Goal: Task Accomplishment & Management: Manage account settings

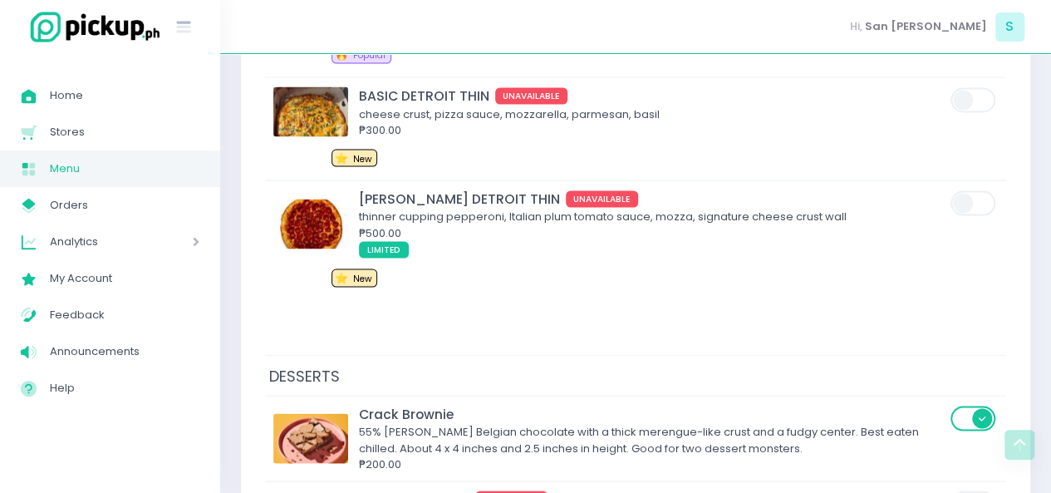
scroll to position [7774, 0]
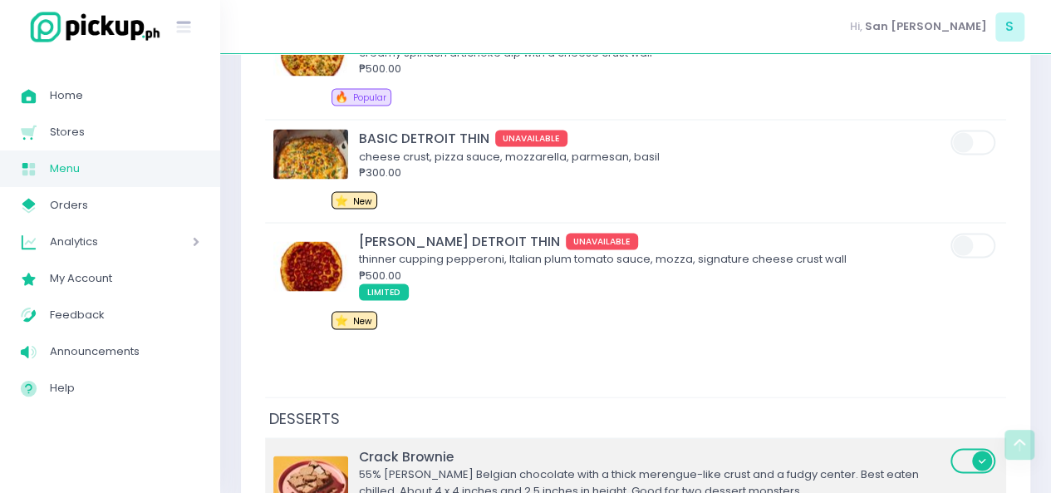
click at [981, 446] on span at bounding box center [974, 480] width 47 height 68
click at [971, 448] on span at bounding box center [974, 460] width 47 height 25
click at [120, 446] on input "checkbox" at bounding box center [120, 446] width 0 height 0
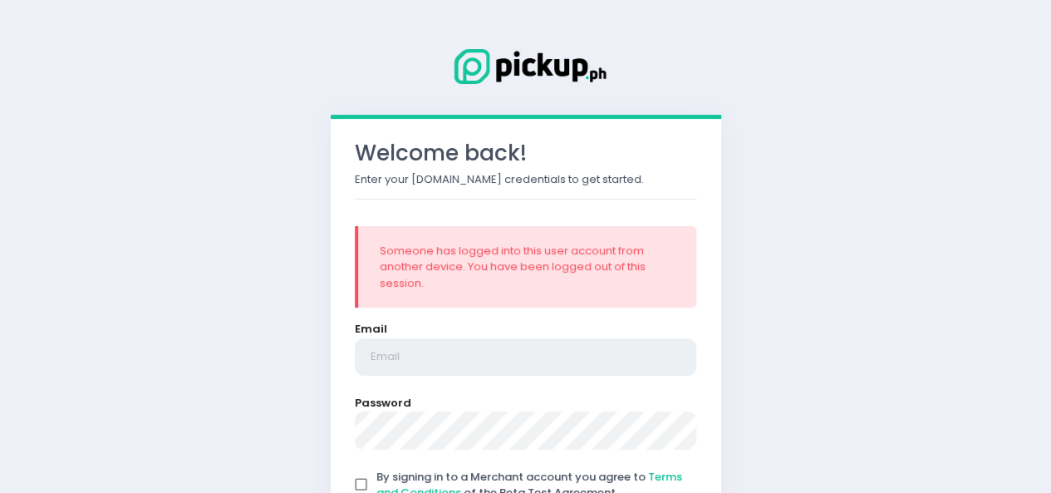
click at [432, 351] on input "email" at bounding box center [526, 357] width 342 height 38
type input "[EMAIL_ADDRESS][DOMAIN_NAME]"
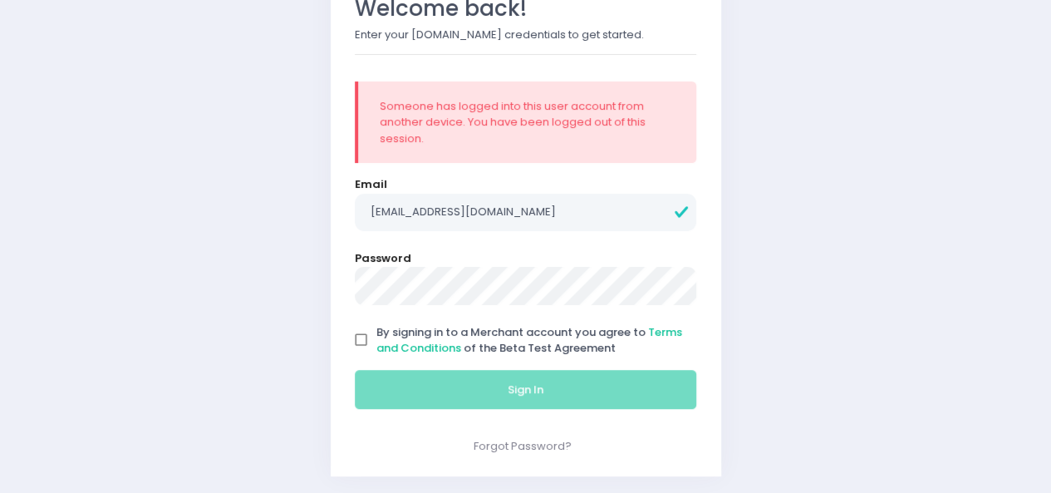
click at [358, 338] on input "By signing in to a Merchant account you agree to Terms and Conditions of the Be…" at bounding box center [362, 340] width 32 height 32
checkbox input "true"
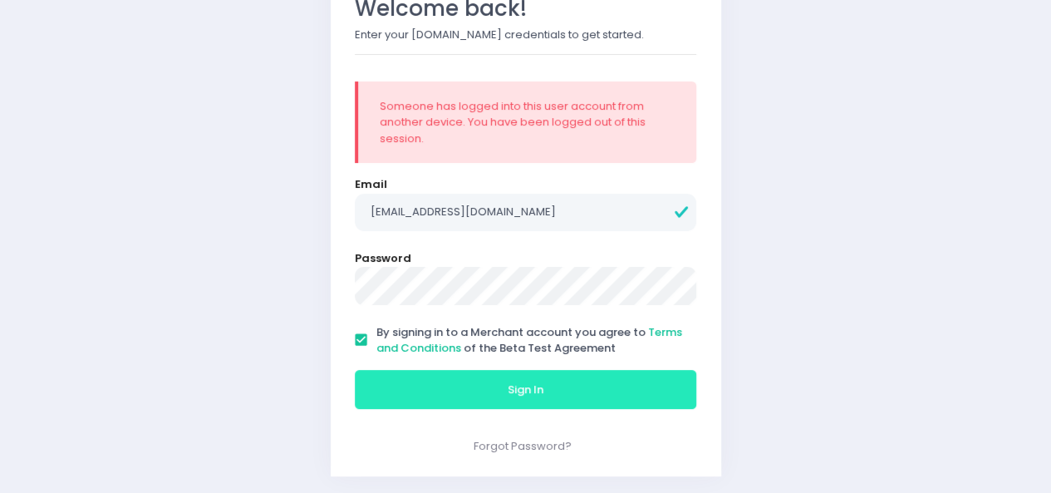
click at [392, 401] on button "Sign In" at bounding box center [526, 390] width 342 height 40
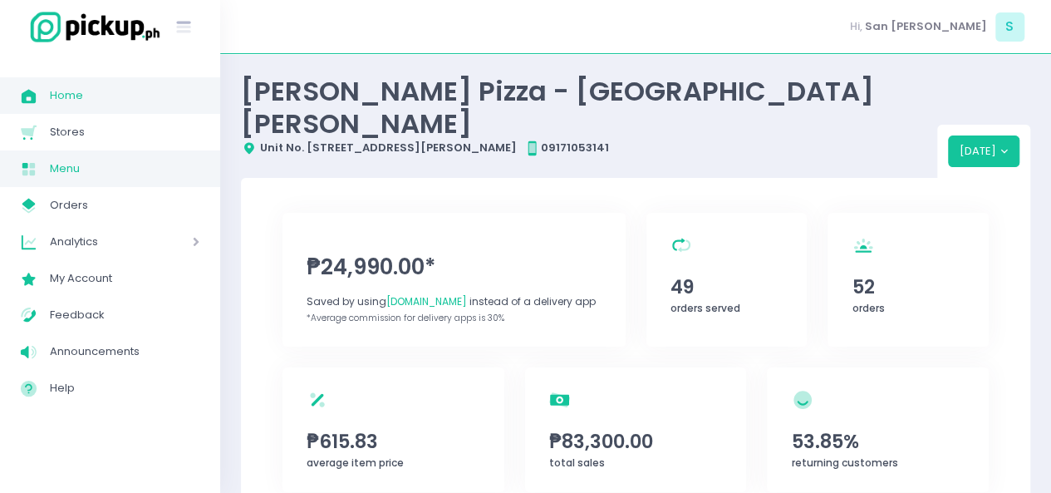
click at [128, 154] on link "Menu Created with Sketch. Menu" at bounding box center [110, 168] width 220 height 37
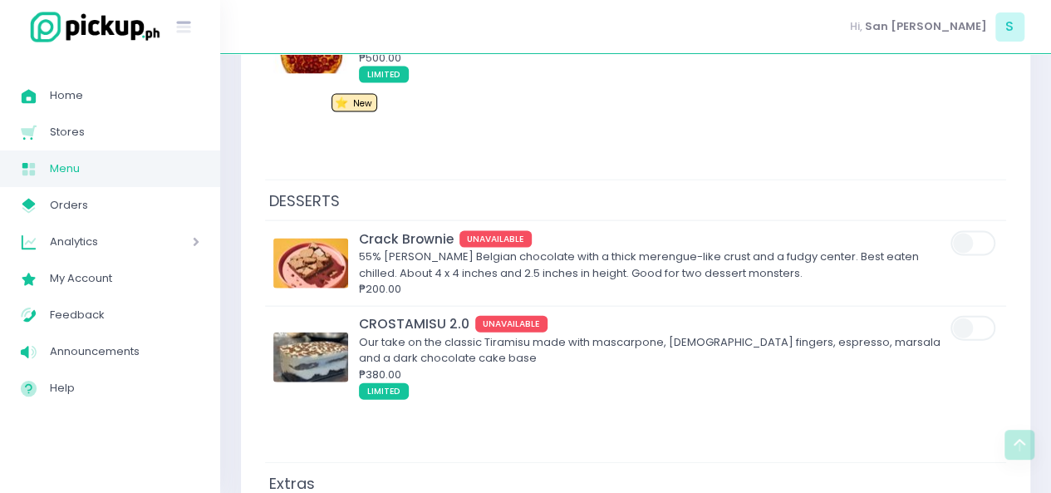
scroll to position [7992, 0]
